Goal: Obtain resource: Obtain resource

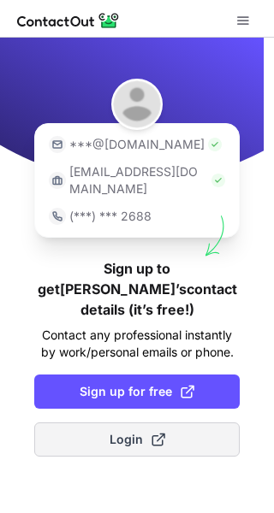
click at [126, 422] on button "Login" at bounding box center [136, 439] width 205 height 34
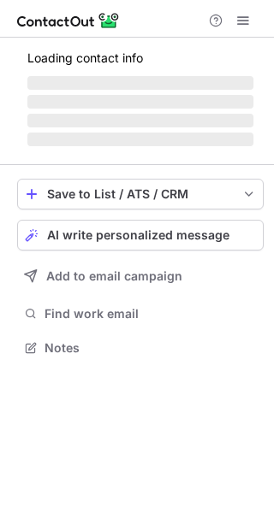
scroll to position [8, 9]
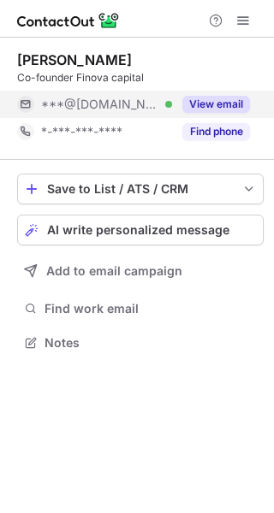
click at [225, 102] on button "View email" at bounding box center [216, 104] width 68 height 17
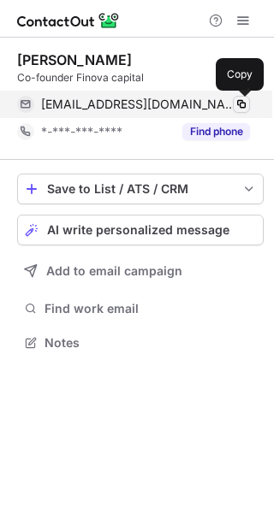
click at [240, 103] on span at bounding box center [241, 104] width 14 height 14
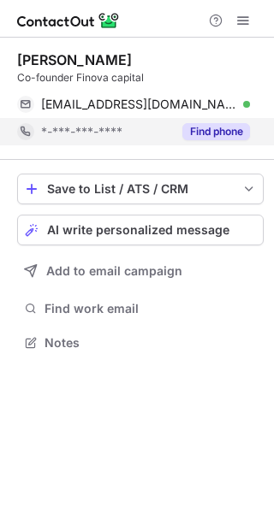
click at [202, 134] on button "Find phone" at bounding box center [216, 131] width 68 height 17
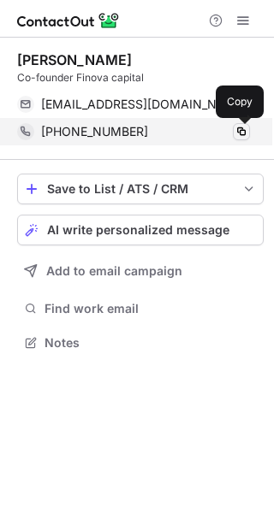
click at [243, 133] on span at bounding box center [241, 132] width 14 height 14
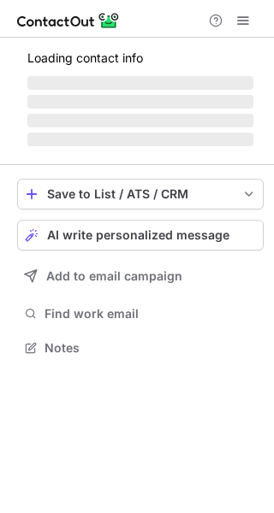
scroll to position [400, 274]
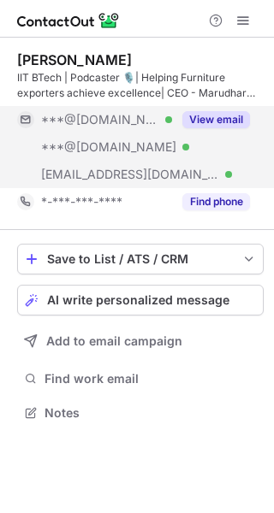
click at [201, 120] on button "View email" at bounding box center [216, 119] width 68 height 17
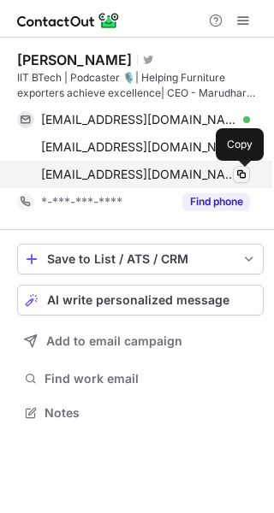
click at [238, 172] on span at bounding box center [241, 175] width 14 height 14
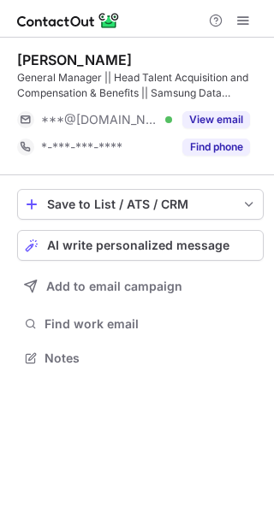
scroll to position [345, 274]
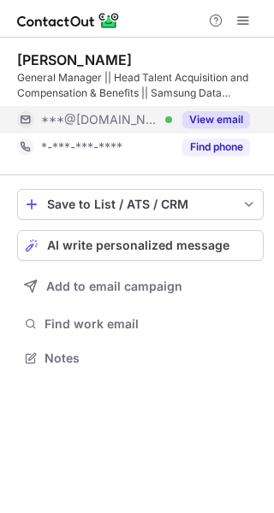
click at [223, 116] on button "View email" at bounding box center [216, 119] width 68 height 17
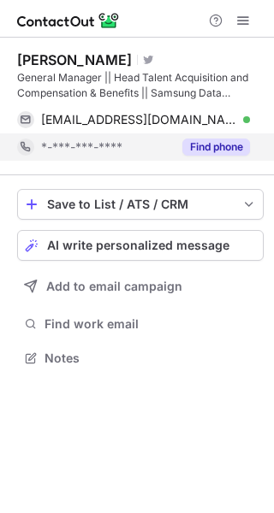
click at [196, 145] on button "Find phone" at bounding box center [216, 146] width 68 height 17
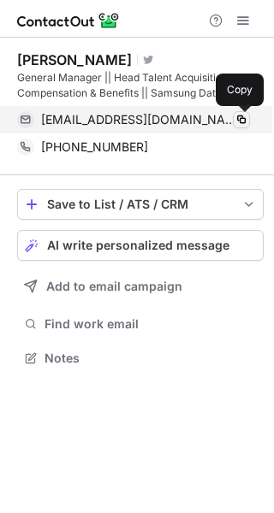
click at [240, 114] on span at bounding box center [241, 120] width 14 height 14
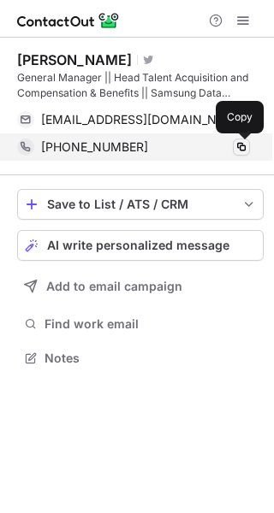
click at [237, 144] on span at bounding box center [241, 147] width 14 height 14
